Goal: Transaction & Acquisition: Purchase product/service

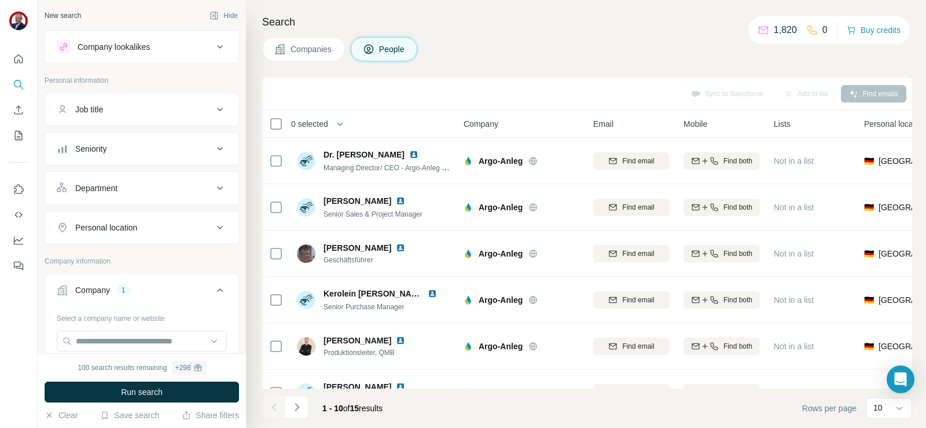
scroll to position [295, 0]
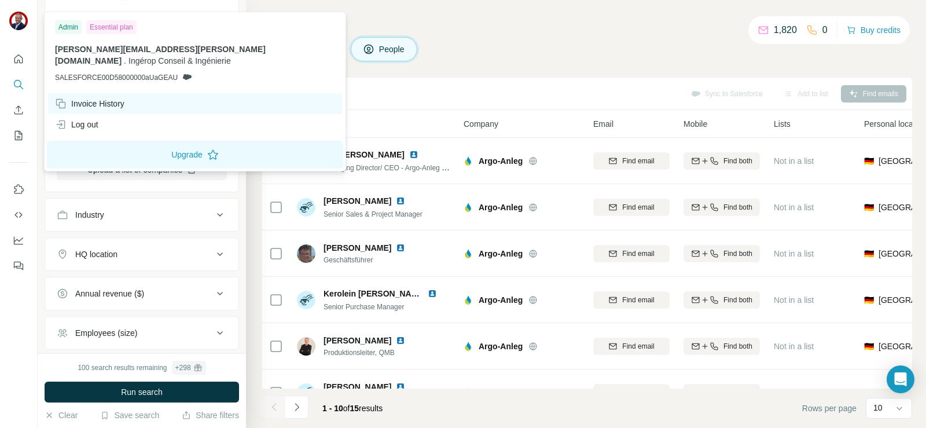
click at [94, 98] on div "Invoice History" at bounding box center [89, 104] width 69 height 12
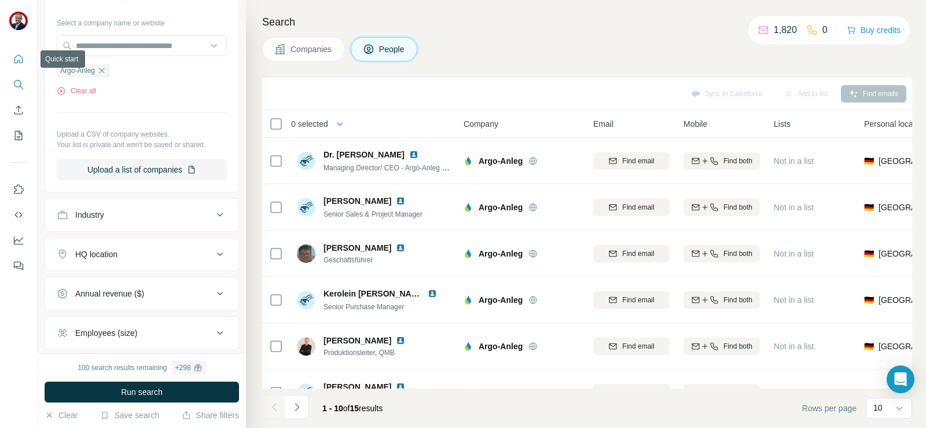
click at [21, 57] on icon "Quick start" at bounding box center [18, 58] width 9 height 9
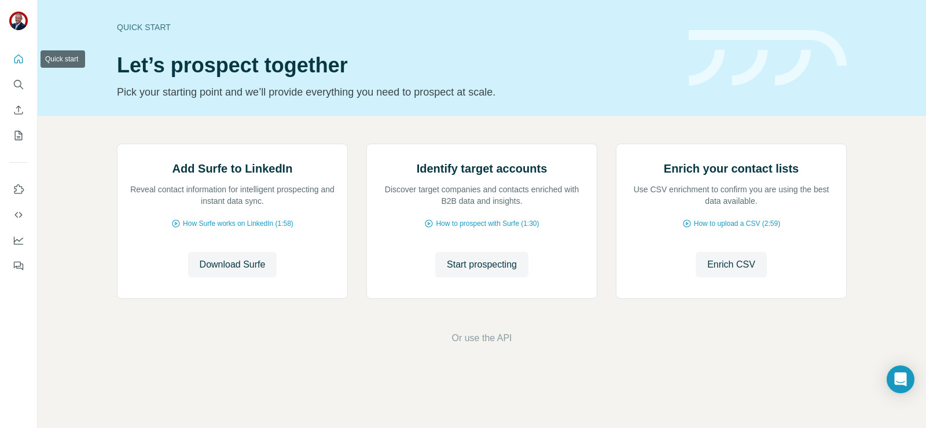
click at [16, 57] on icon "Quick start" at bounding box center [18, 58] width 9 height 9
click at [21, 239] on icon "Dashboard" at bounding box center [18, 239] width 9 height 5
click at [234, 272] on span "Download Surfe" at bounding box center [233, 265] width 66 height 14
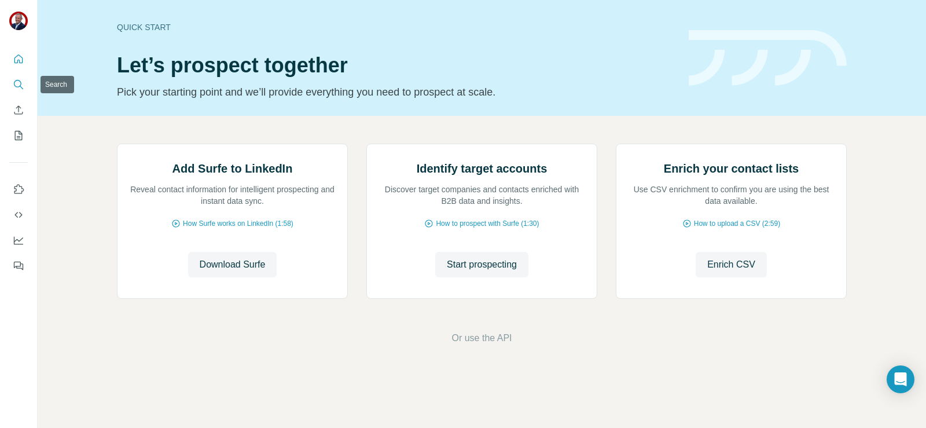
click at [20, 84] on icon "Search" at bounding box center [19, 85] width 12 height 12
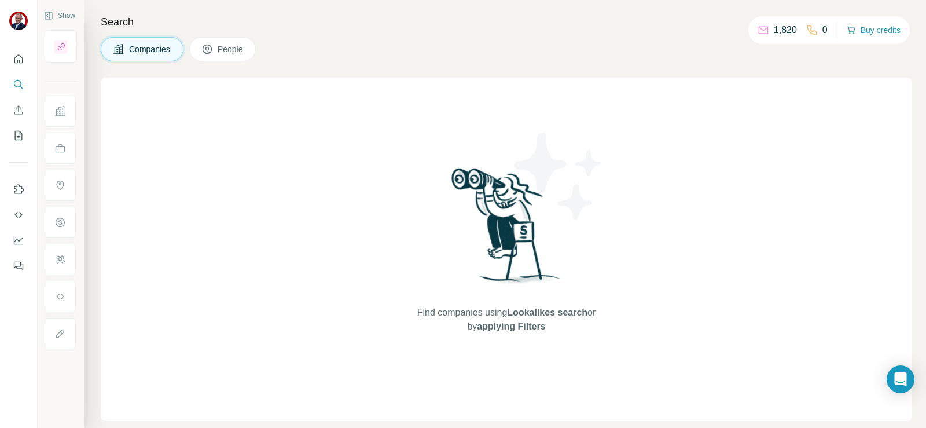
click at [141, 50] on span "Companies" at bounding box center [150, 49] width 42 height 12
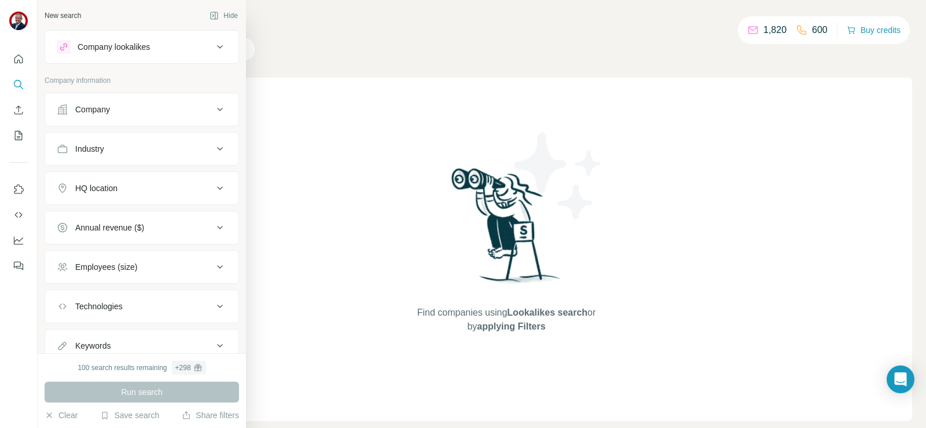
click at [173, 109] on div "Company" at bounding box center [135, 110] width 156 height 12
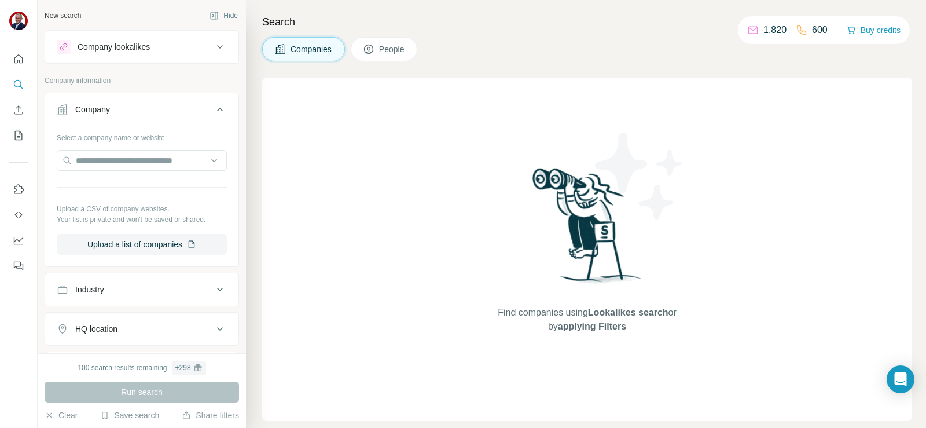
click at [173, 109] on div "Company" at bounding box center [135, 110] width 156 height 12
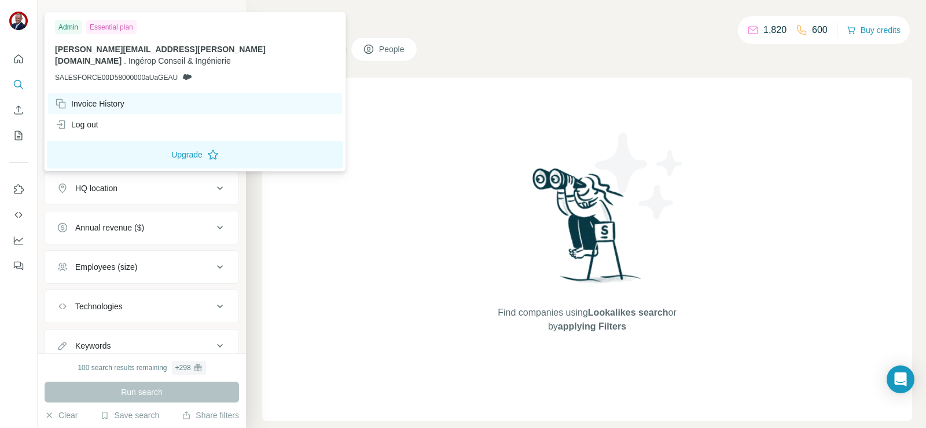
click at [95, 98] on div "Invoice History" at bounding box center [89, 104] width 69 height 12
click at [170, 141] on button "Upgrade" at bounding box center [195, 155] width 296 height 28
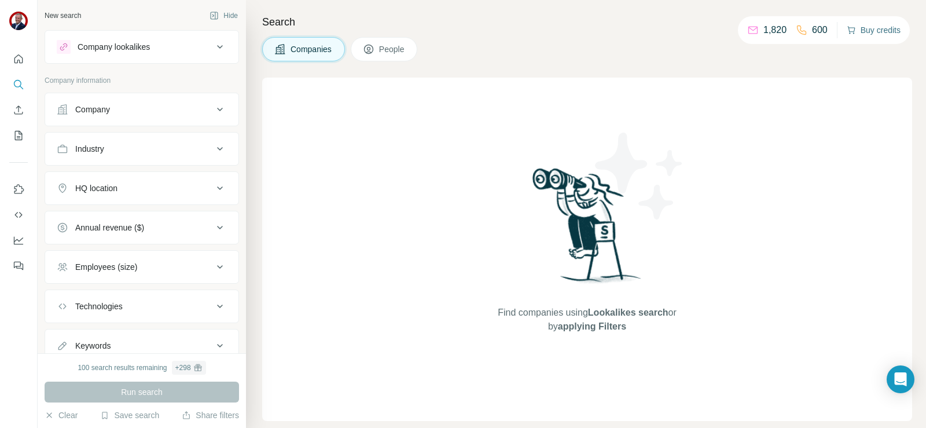
click at [885, 34] on button "Buy credits" at bounding box center [874, 30] width 54 height 16
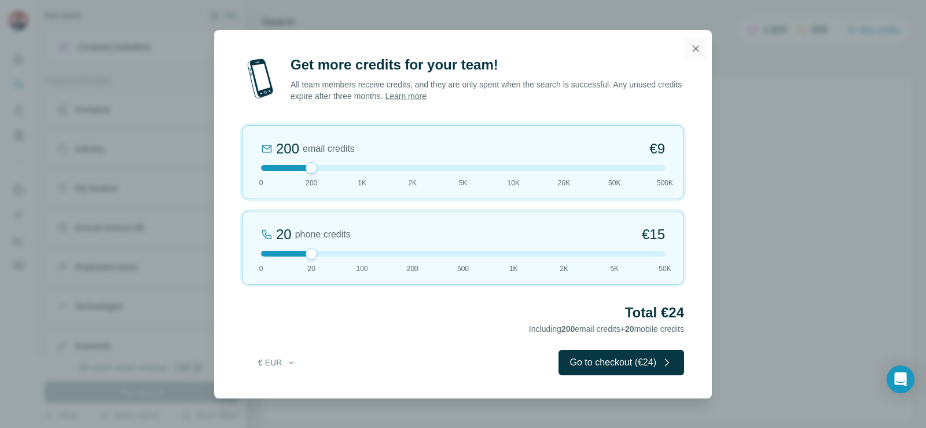
click at [691, 51] on icon "button" at bounding box center [696, 49] width 12 height 12
